Goal: Answer question/provide support

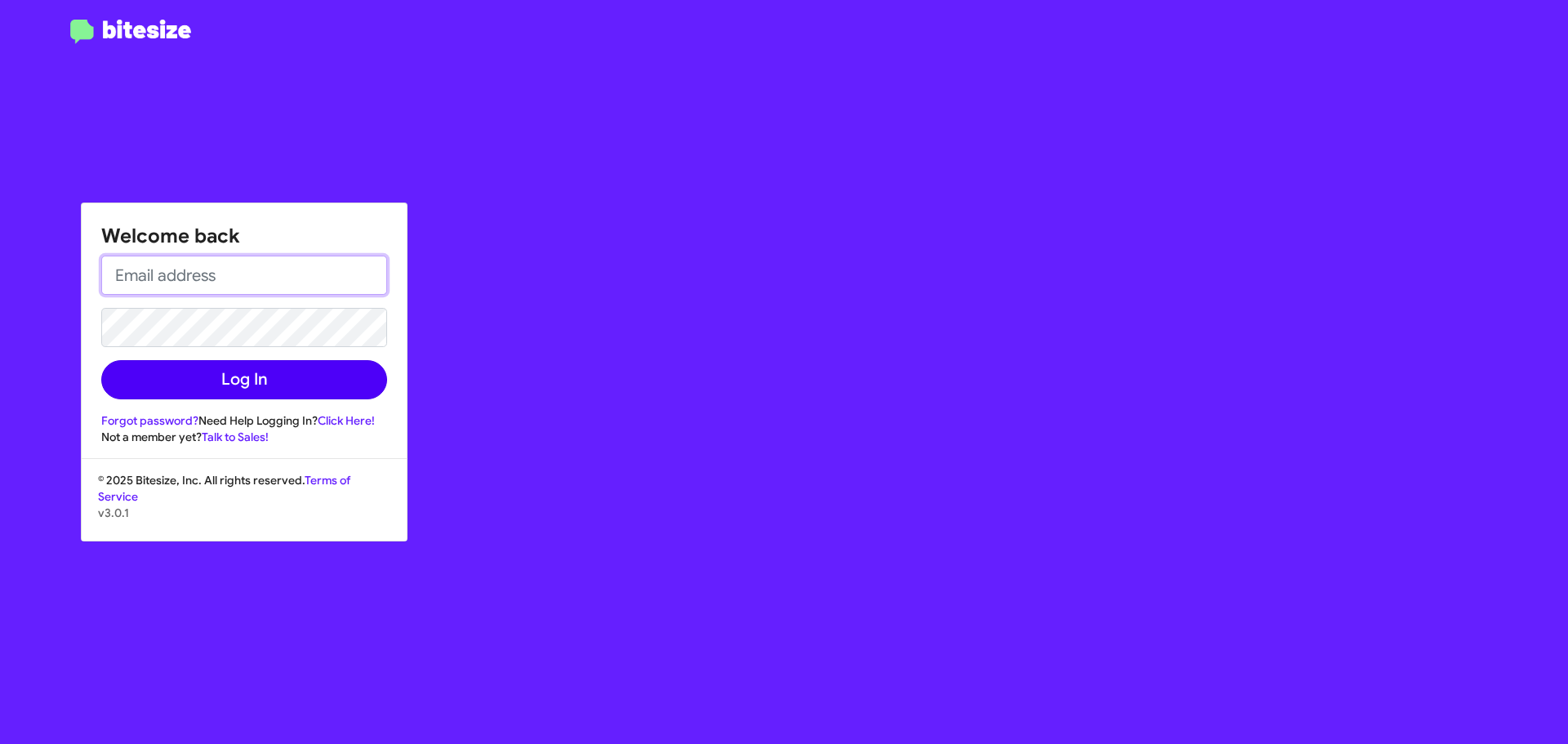
type input "[EMAIL_ADDRESS][DOMAIN_NAME]"
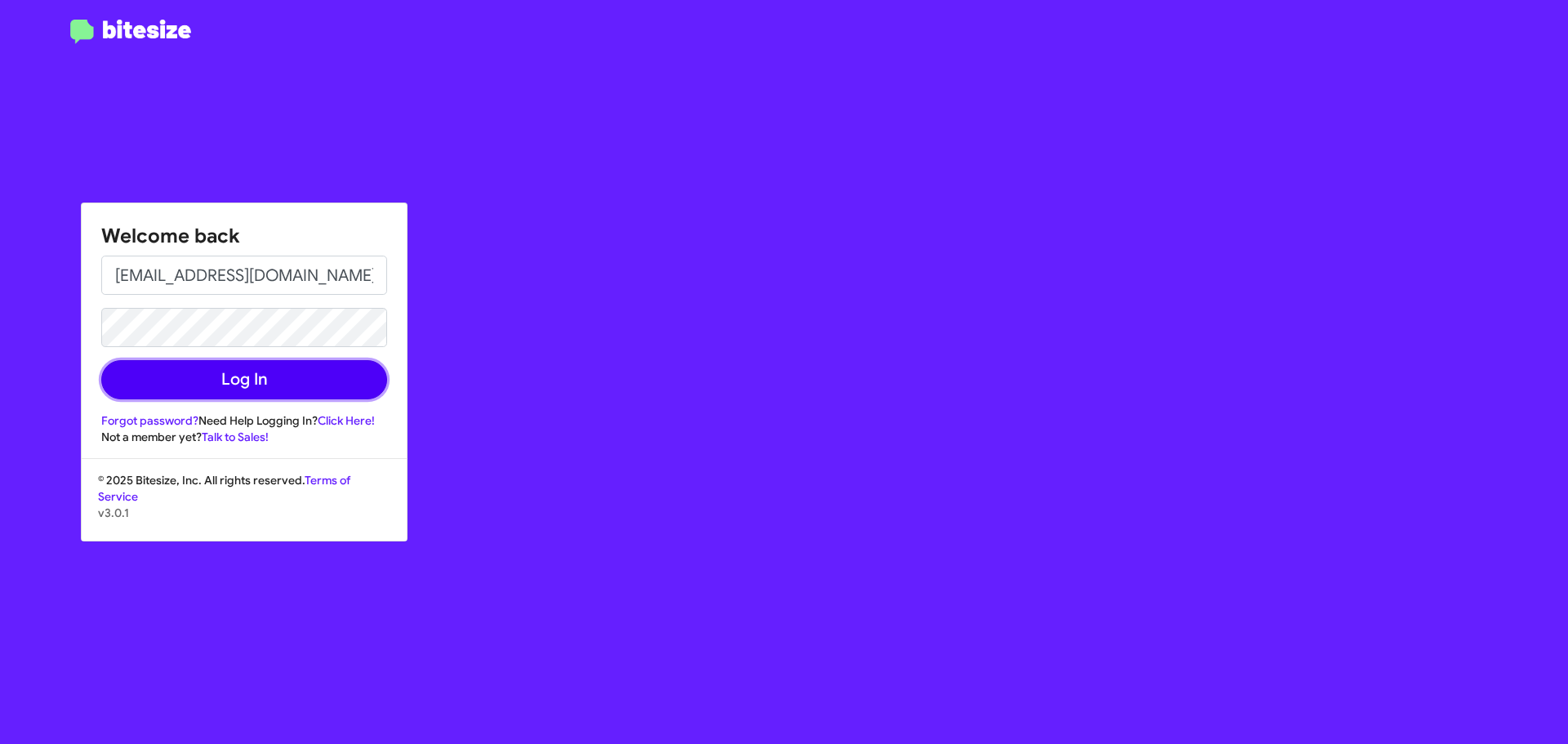
drag, startPoint x: 281, startPoint y: 384, endPoint x: 341, endPoint y: 384, distance: 60.0
click at [280, 384] on button "Log In" at bounding box center [244, 380] width 286 height 39
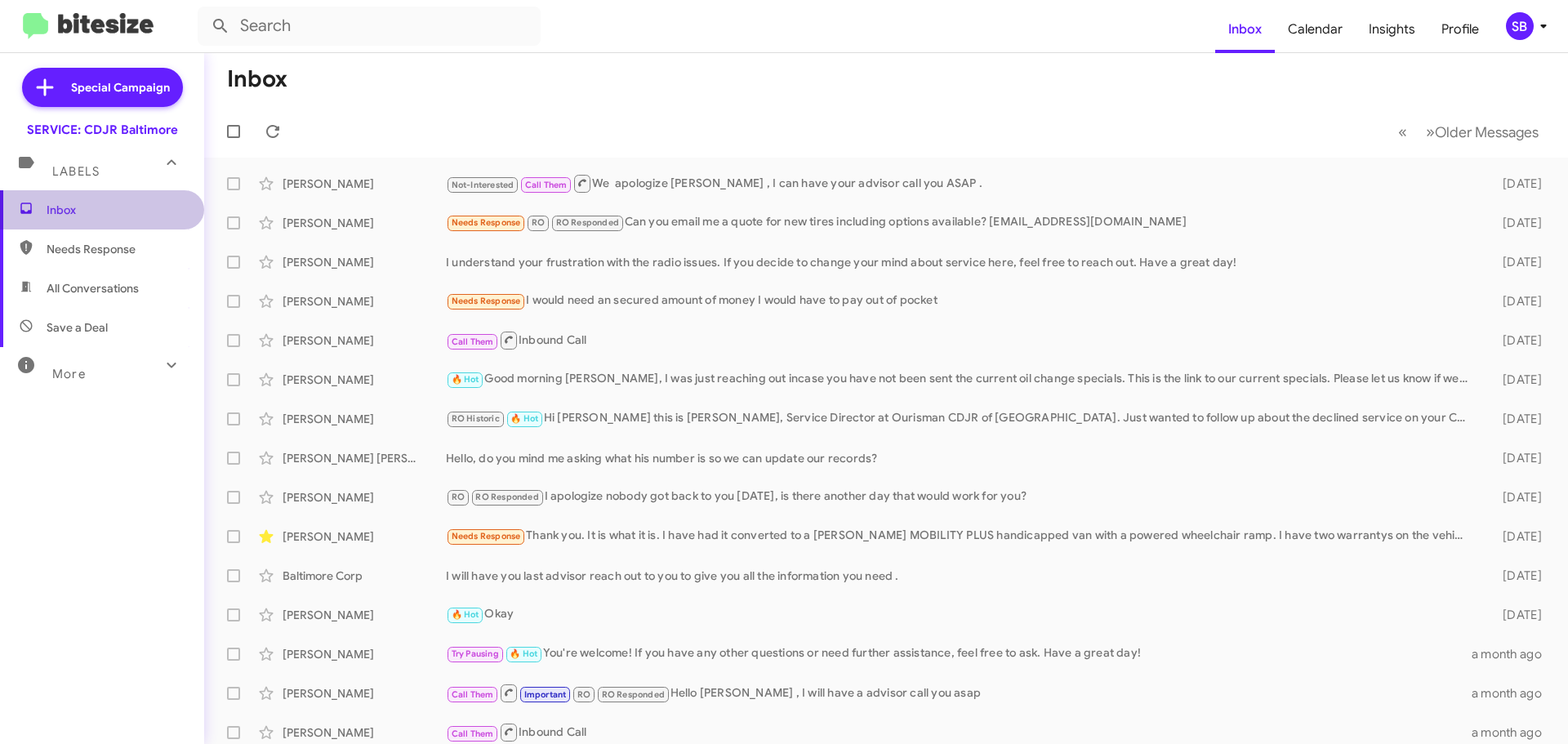
click at [125, 207] on span "Inbox" at bounding box center [116, 209] width 139 height 16
click at [58, 246] on span "Needs Response" at bounding box center [116, 248] width 139 height 16
type input "in:needs-response"
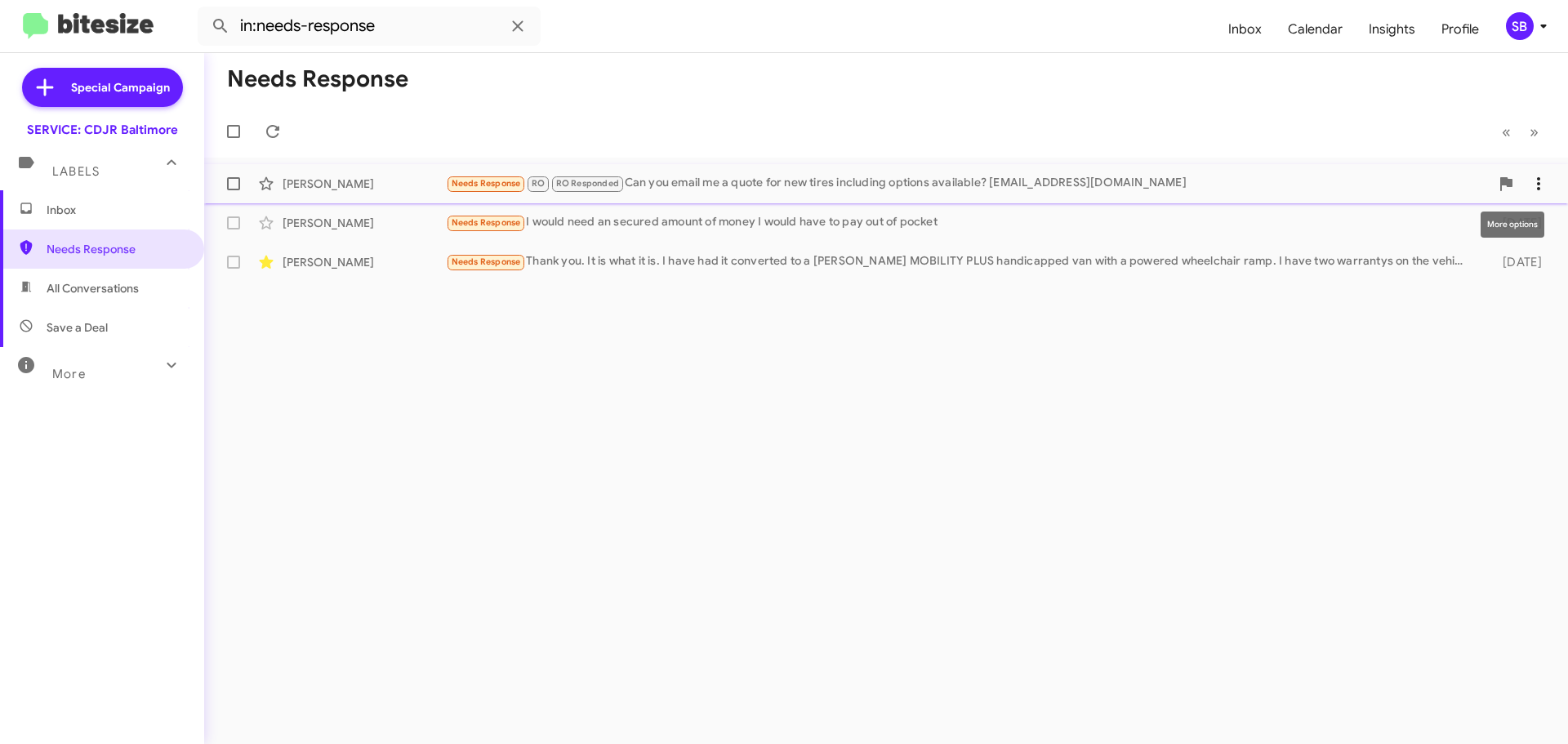
click at [1549, 196] on button at bounding box center [1538, 184] width 33 height 33
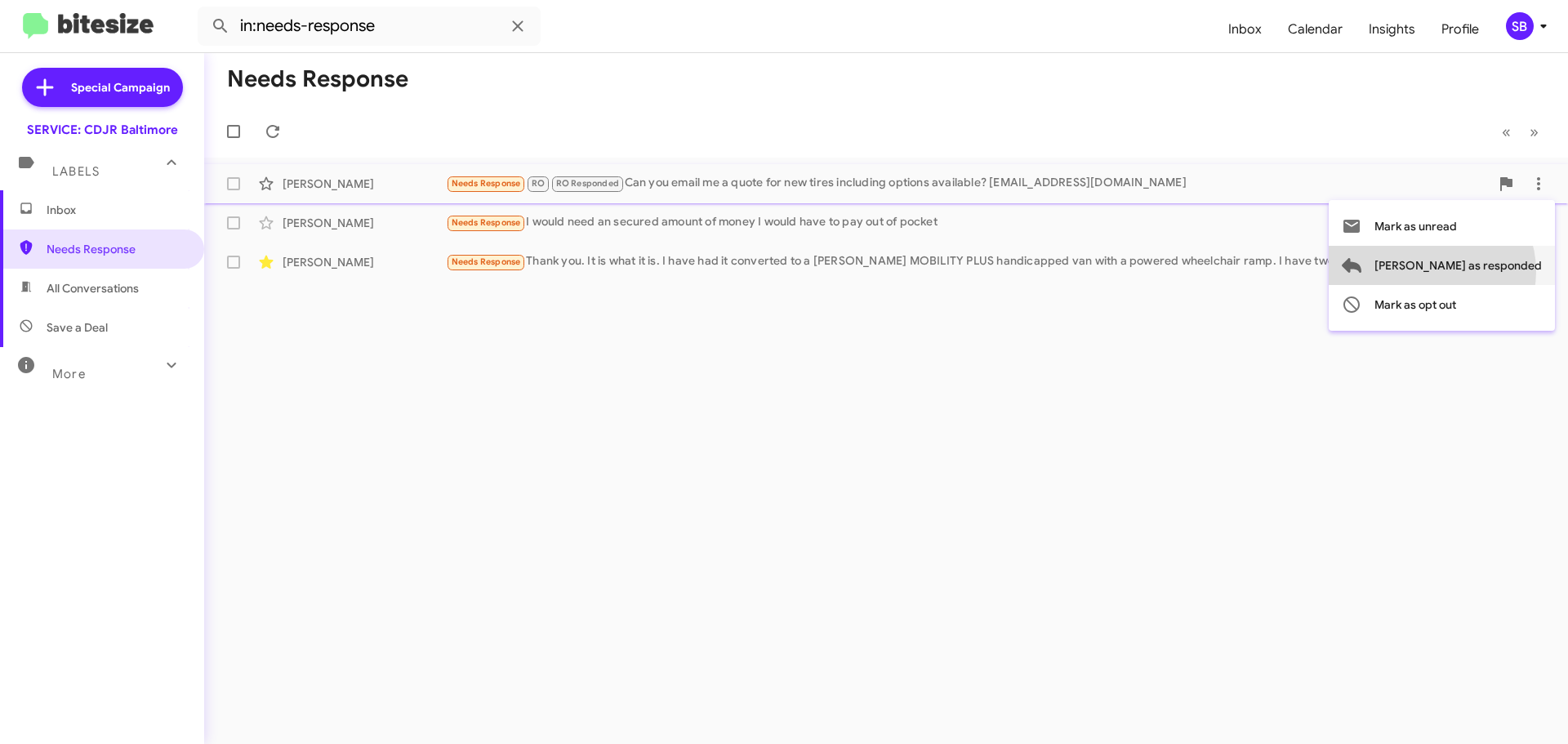
click at [1498, 271] on span "[PERSON_NAME] as responded" at bounding box center [1458, 265] width 168 height 39
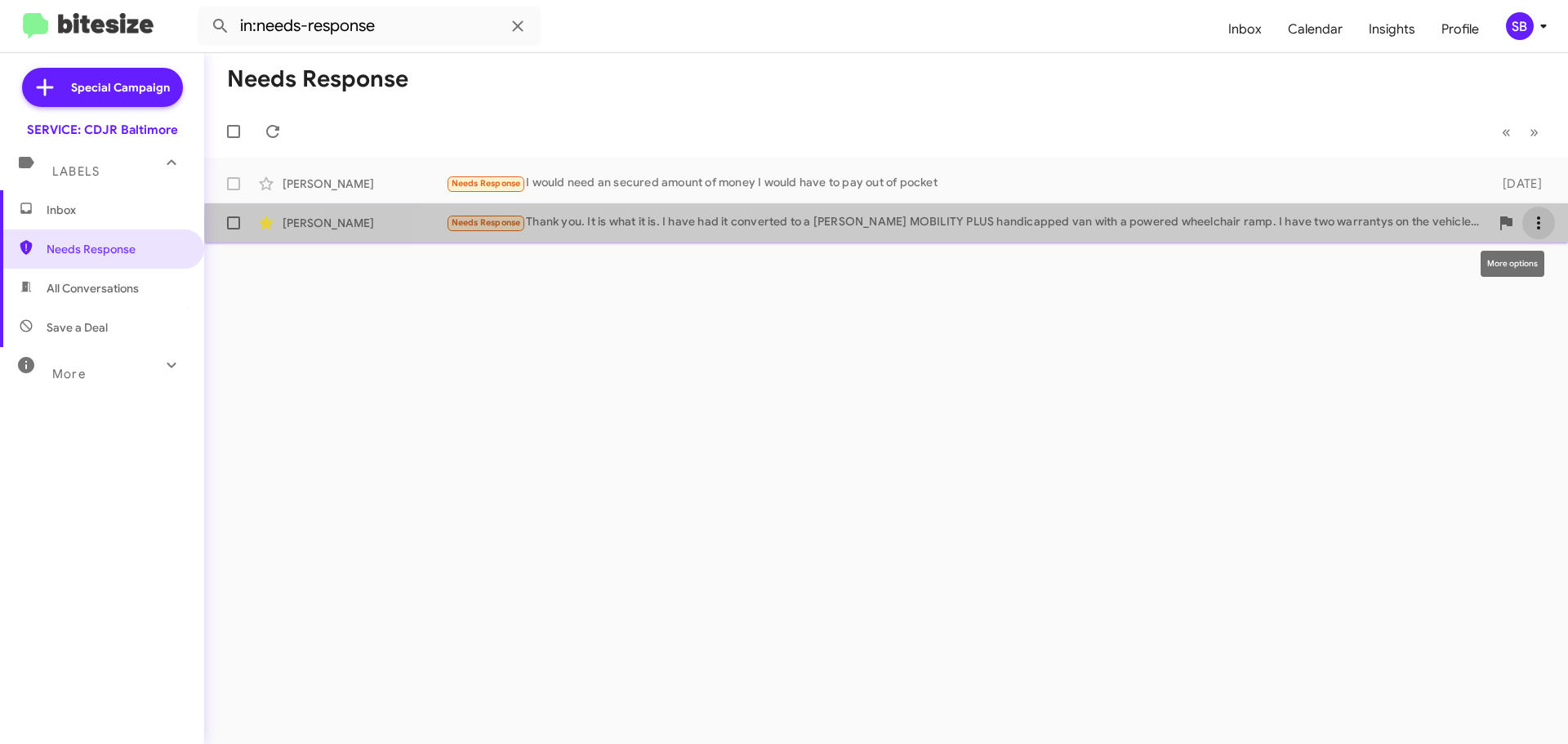
click at [1540, 224] on icon at bounding box center [1538, 222] width 19 height 19
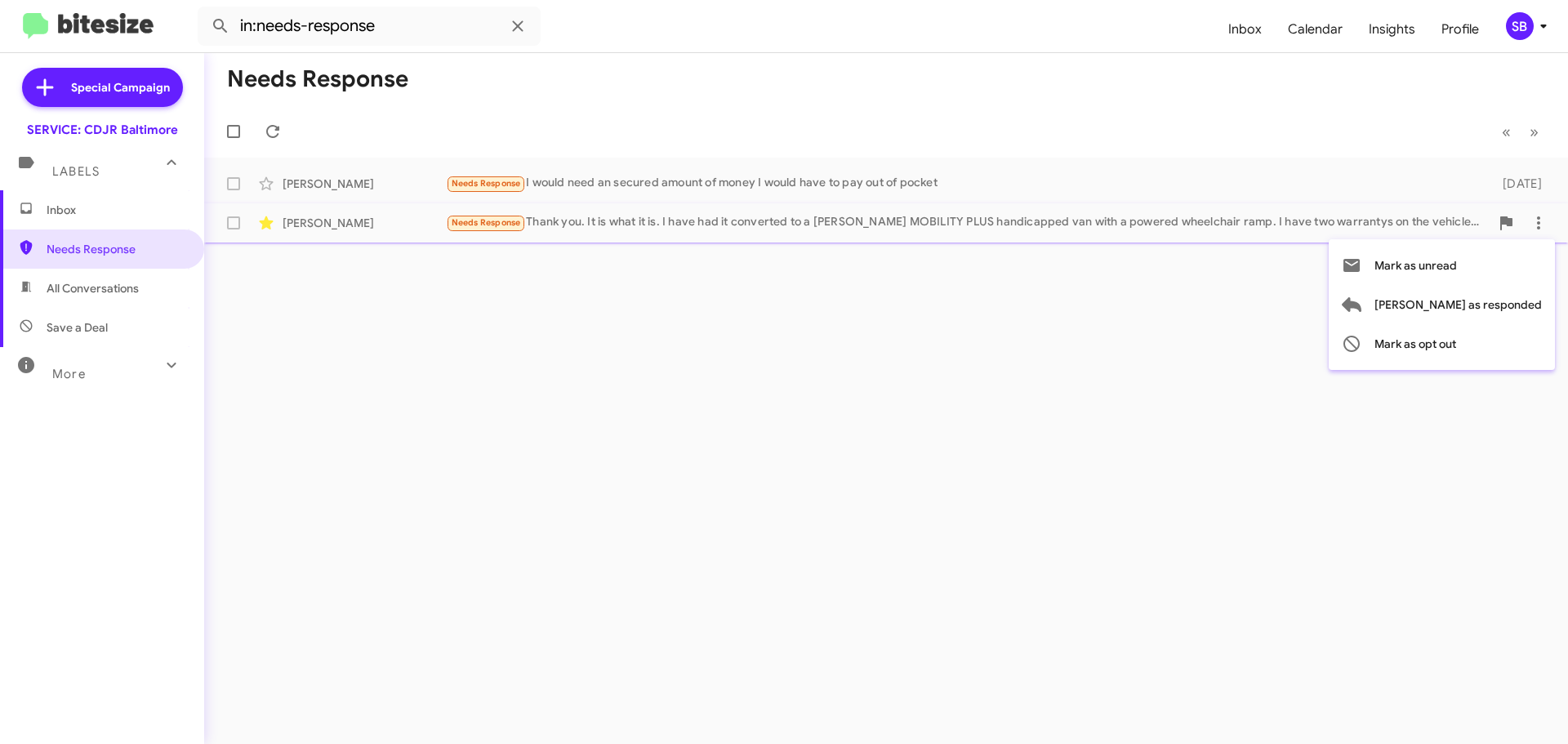
click at [1370, 226] on div at bounding box center [784, 372] width 1568 height 744
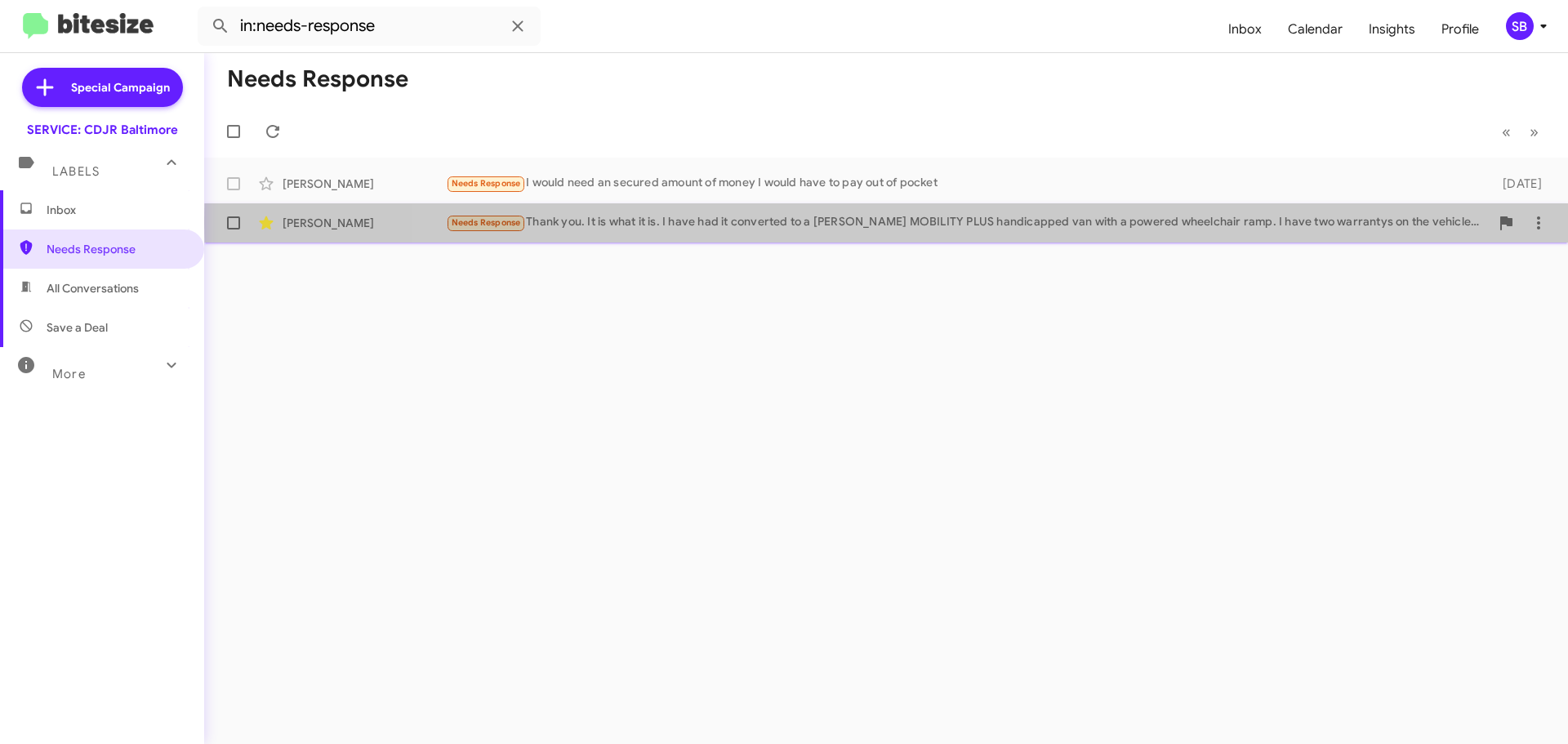
click at [1372, 223] on div "Needs Response Thank you. It is what it is. I have had it converted to a [PERSO…" at bounding box center [967, 222] width 1044 height 19
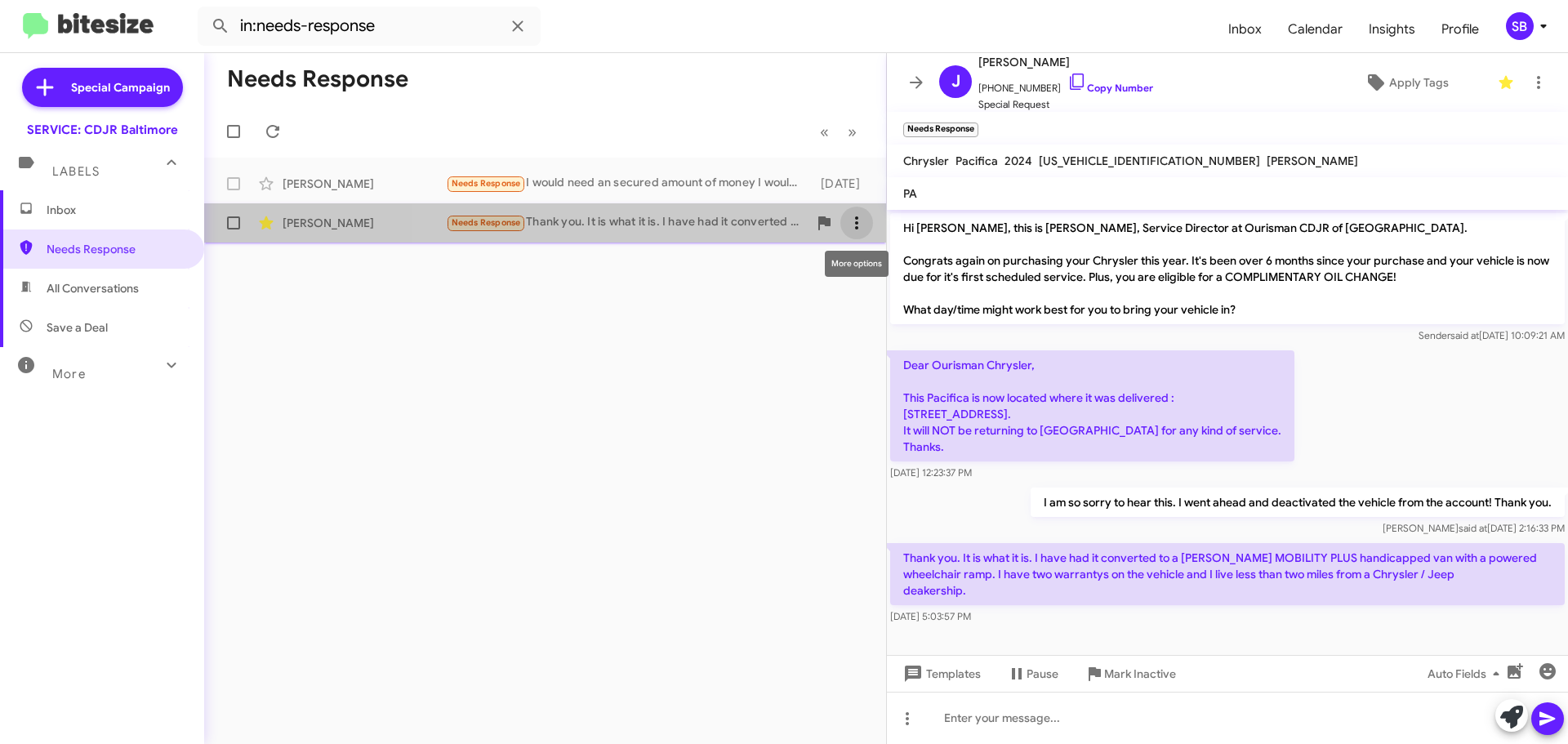
click at [864, 234] on button at bounding box center [857, 223] width 33 height 33
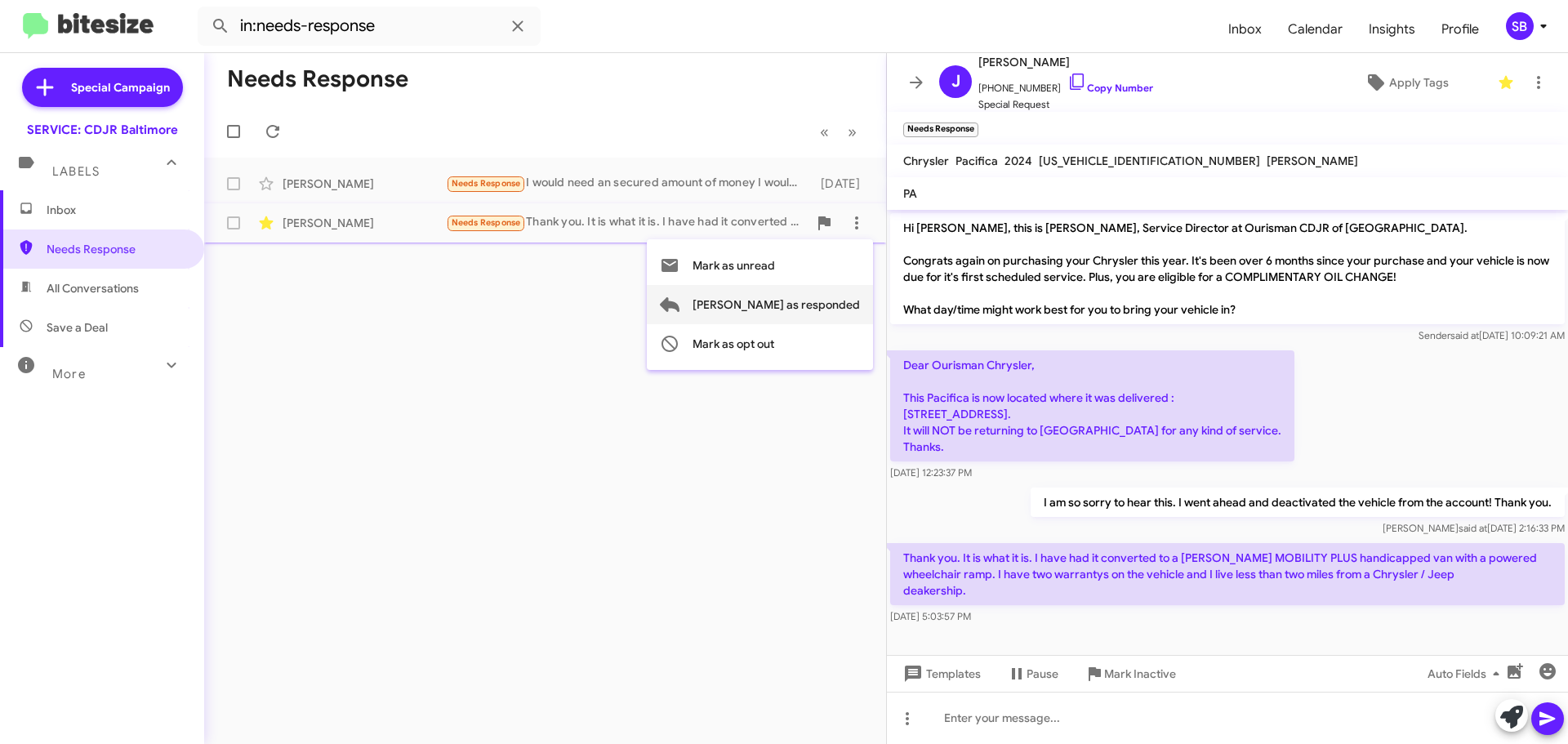
click at [813, 310] on span "[PERSON_NAME] as responded" at bounding box center [776, 304] width 168 height 39
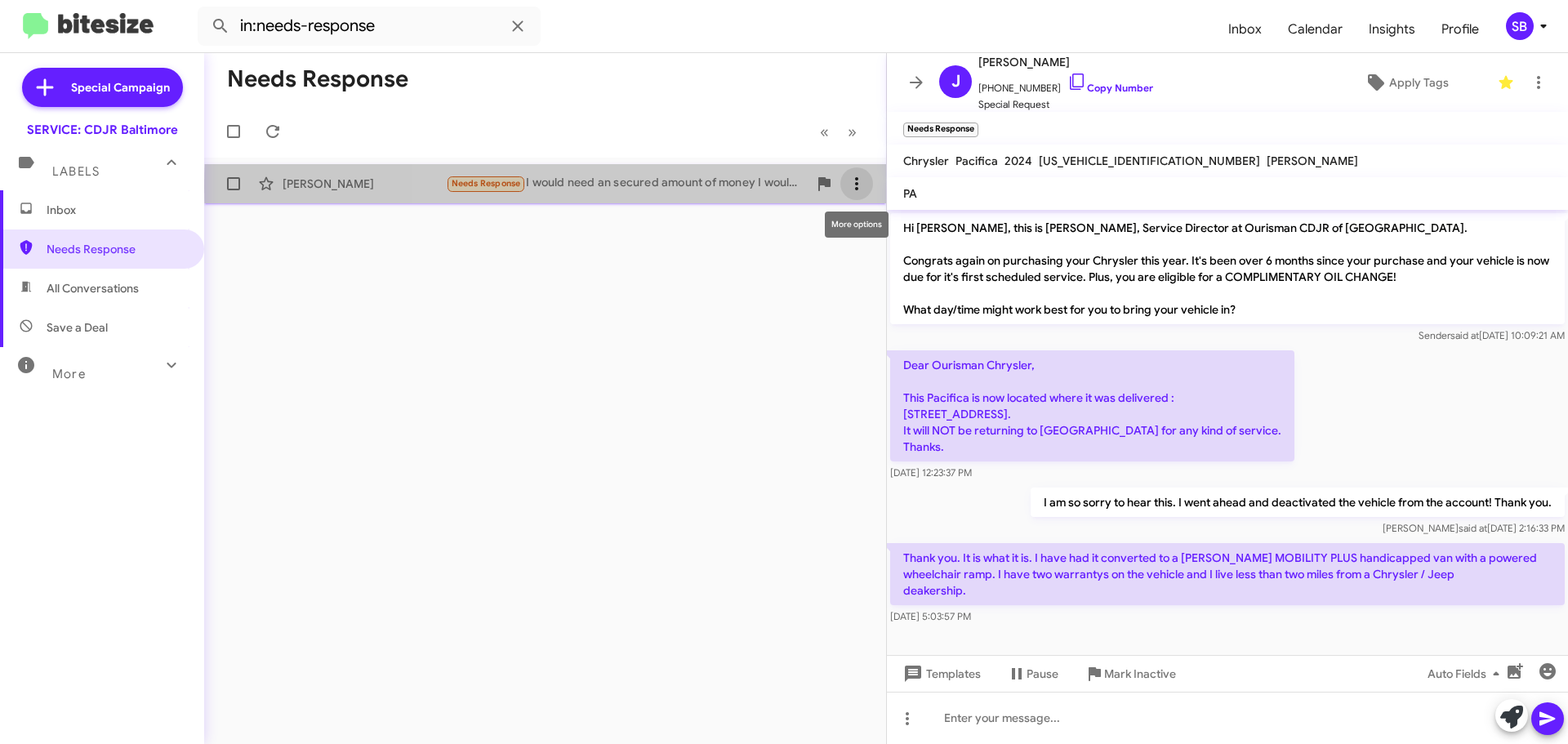
click at [854, 187] on icon at bounding box center [857, 183] width 19 height 19
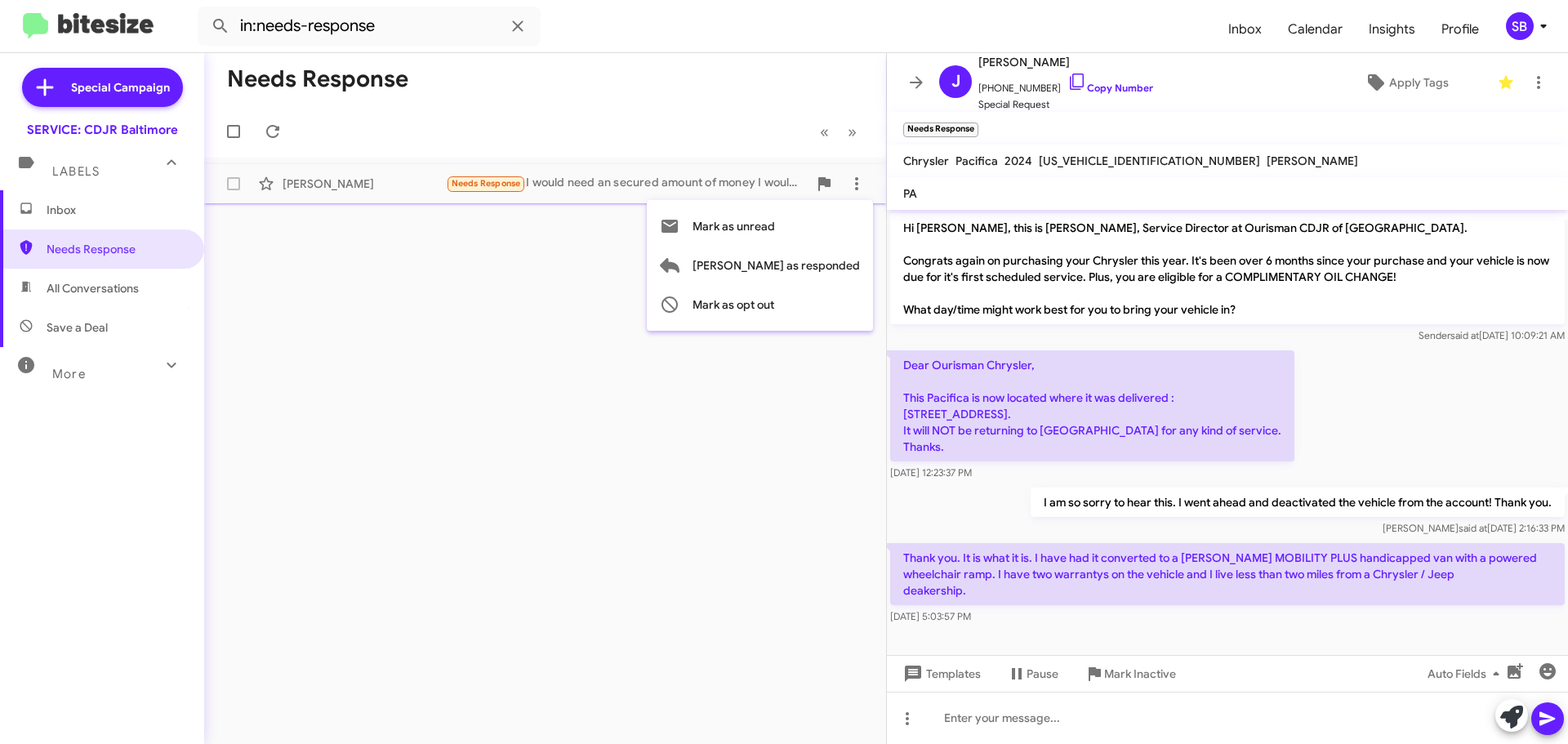
click at [708, 174] on div at bounding box center [784, 372] width 1568 height 744
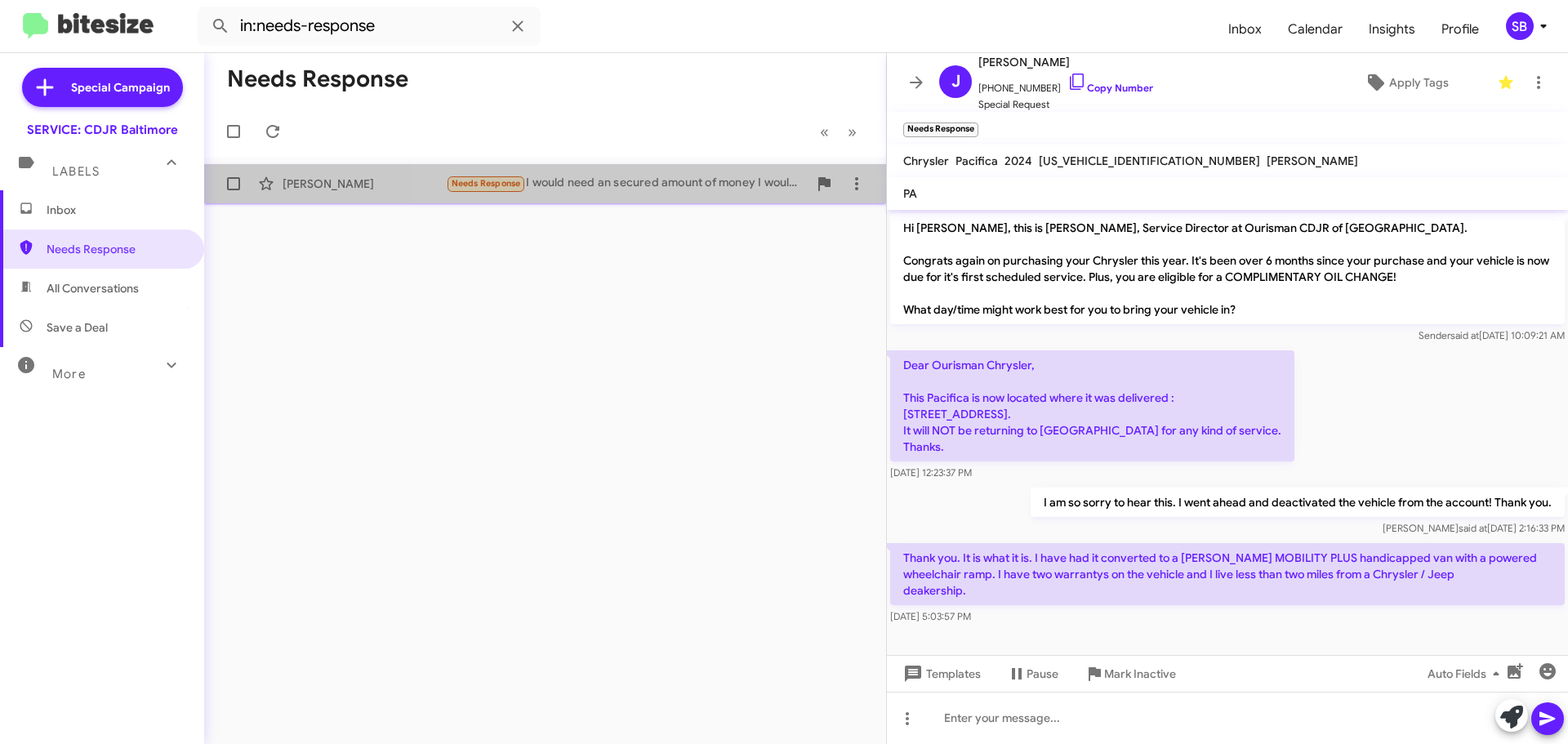
click at [706, 179] on div "Needs Response I would need an secured amount of money I would have to pay out …" at bounding box center [626, 183] width 361 height 19
